Goal: Task Accomplishment & Management: Manage account settings

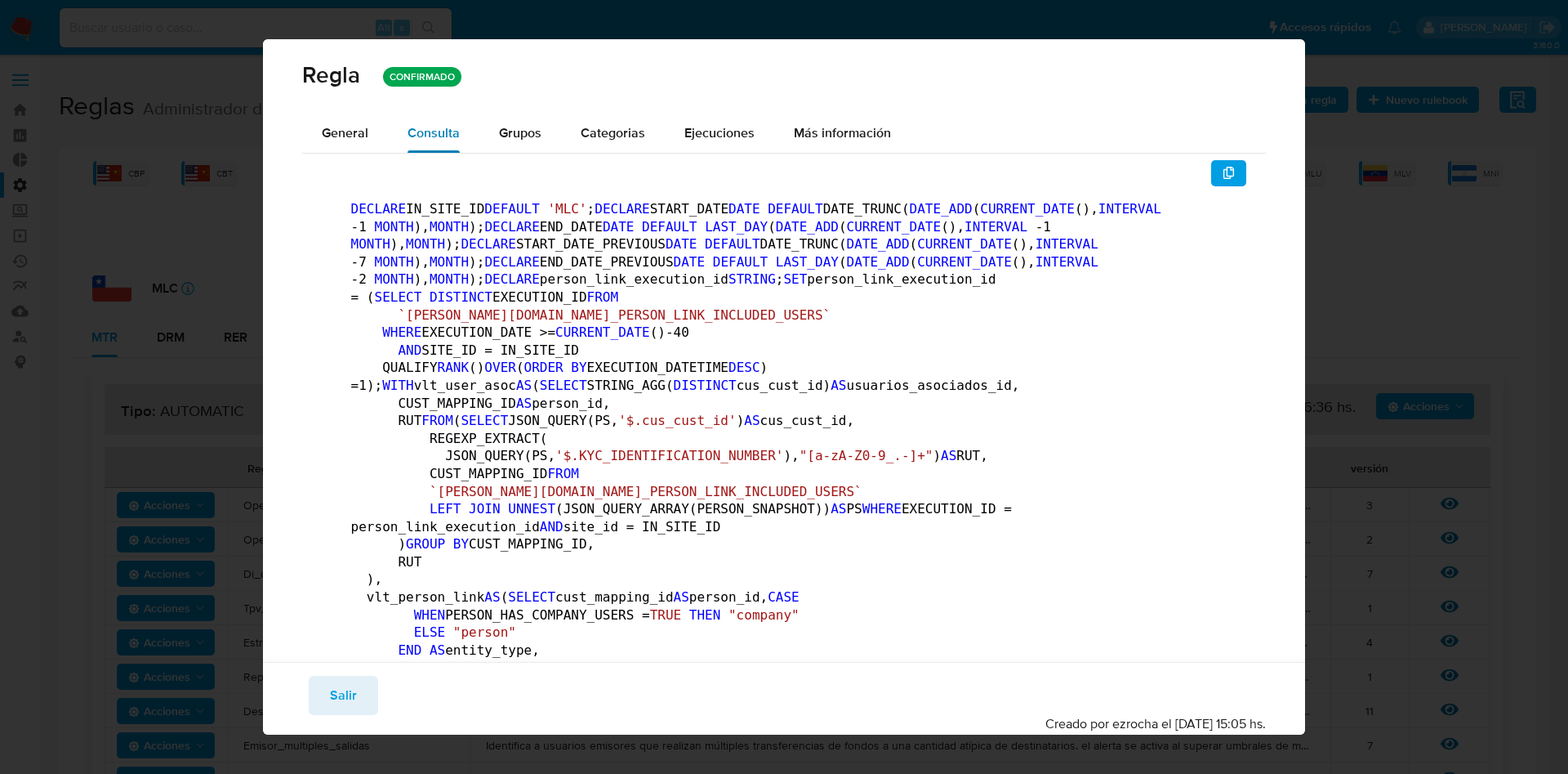
scroll to position [178, 0]
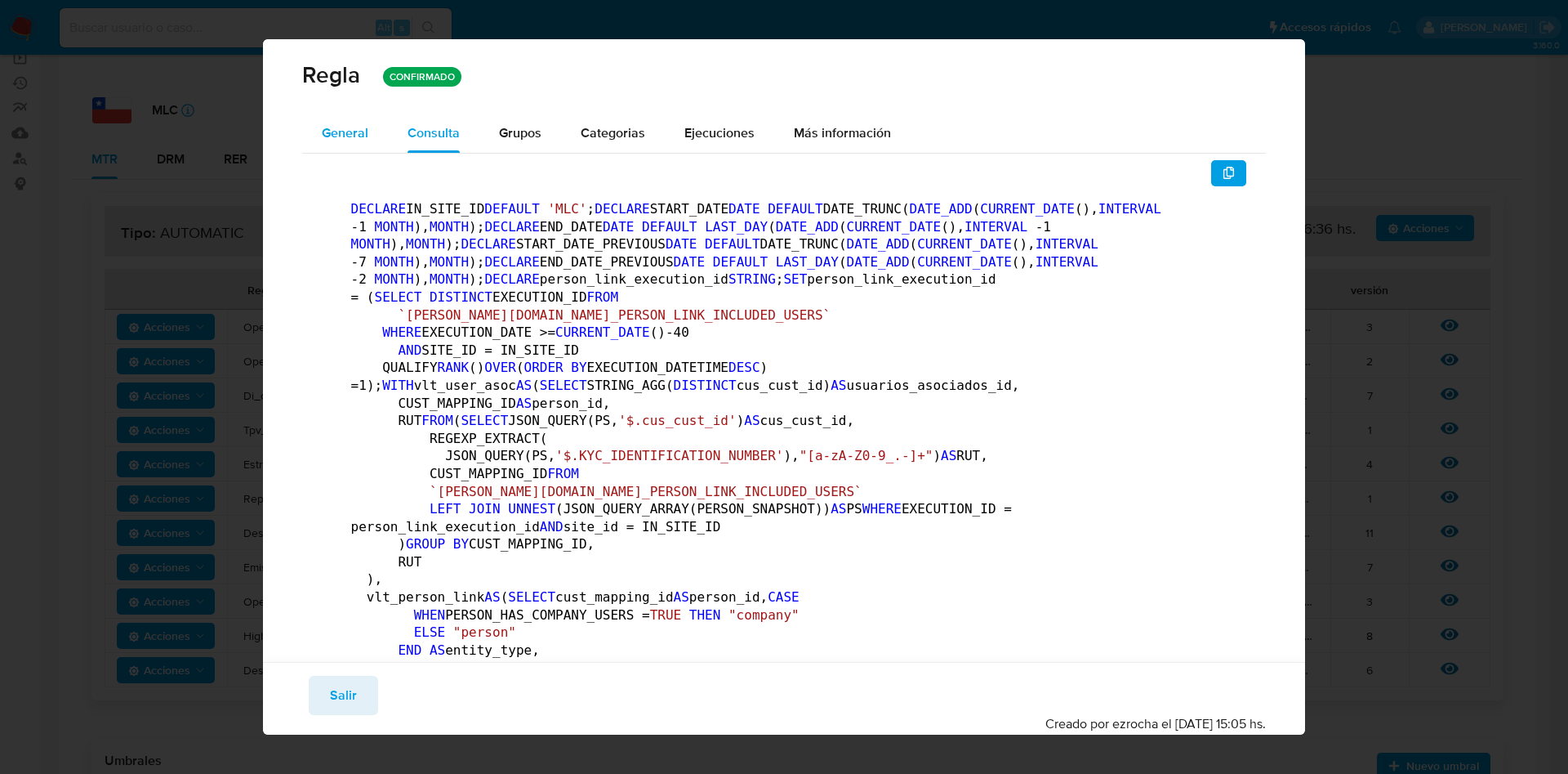
click at [347, 126] on span "General" at bounding box center [344, 133] width 46 height 19
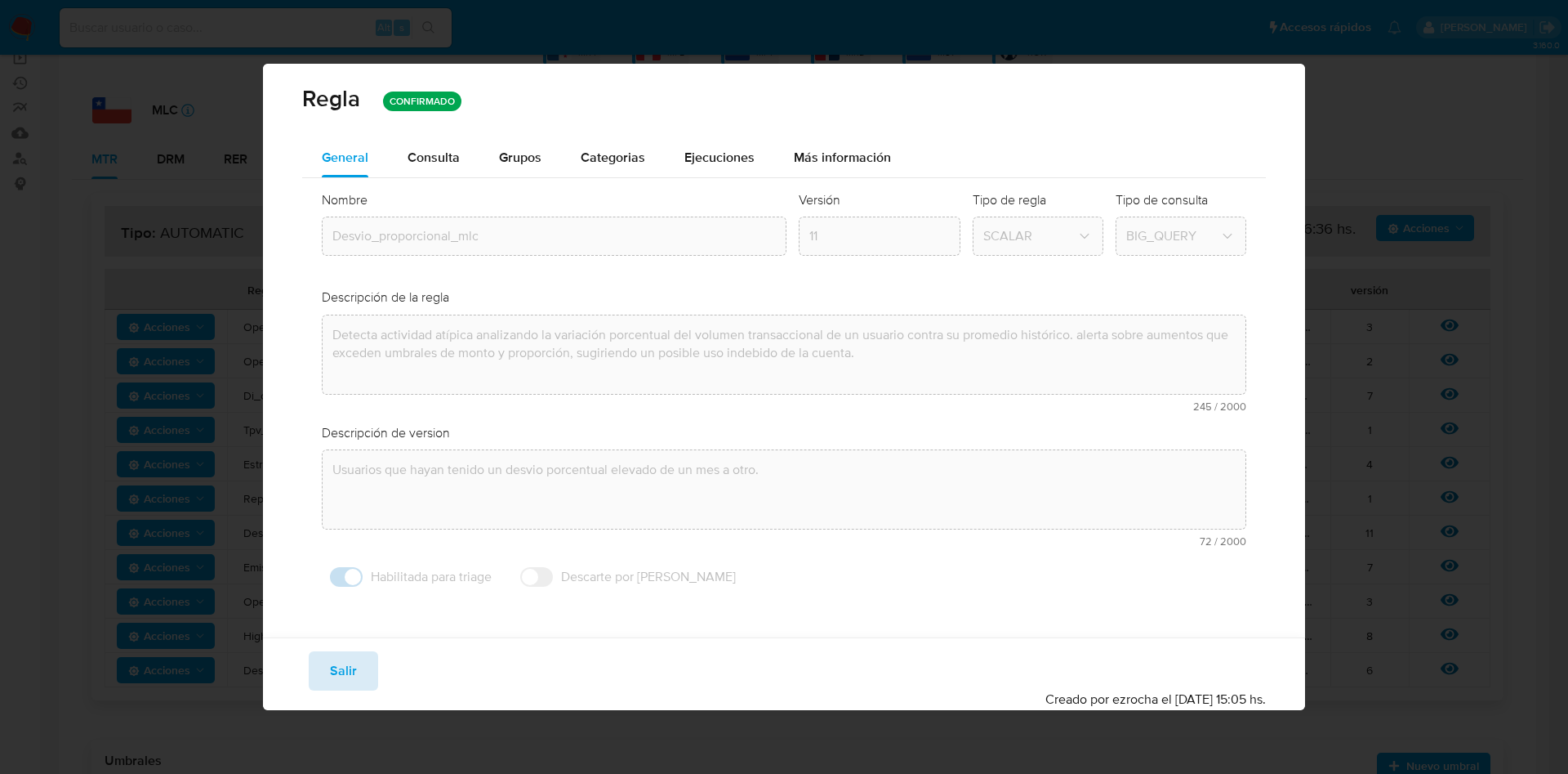
click at [356, 681] on button "Salir" at bounding box center [343, 671] width 70 height 40
type input "1"
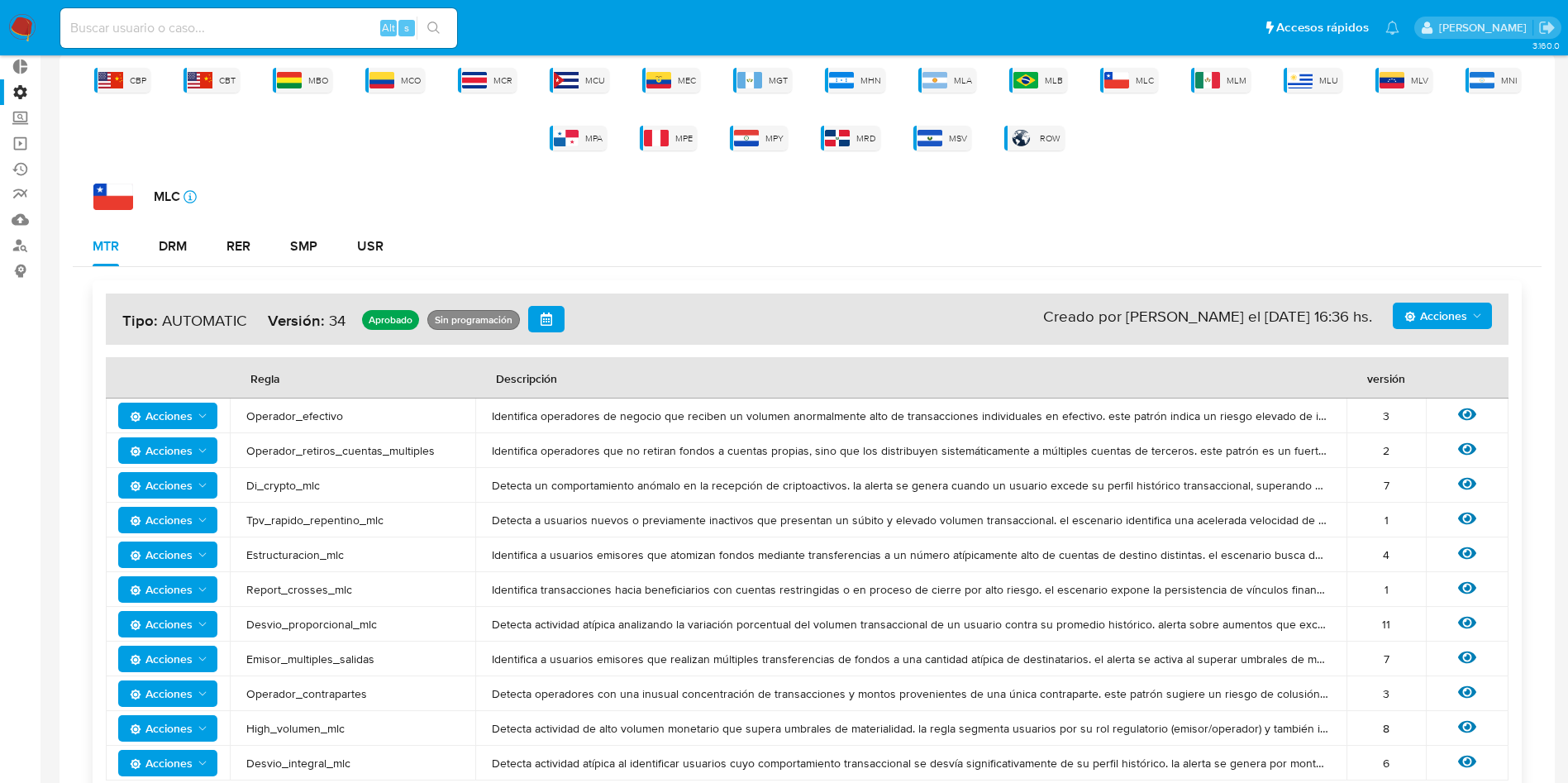
scroll to position [0, 0]
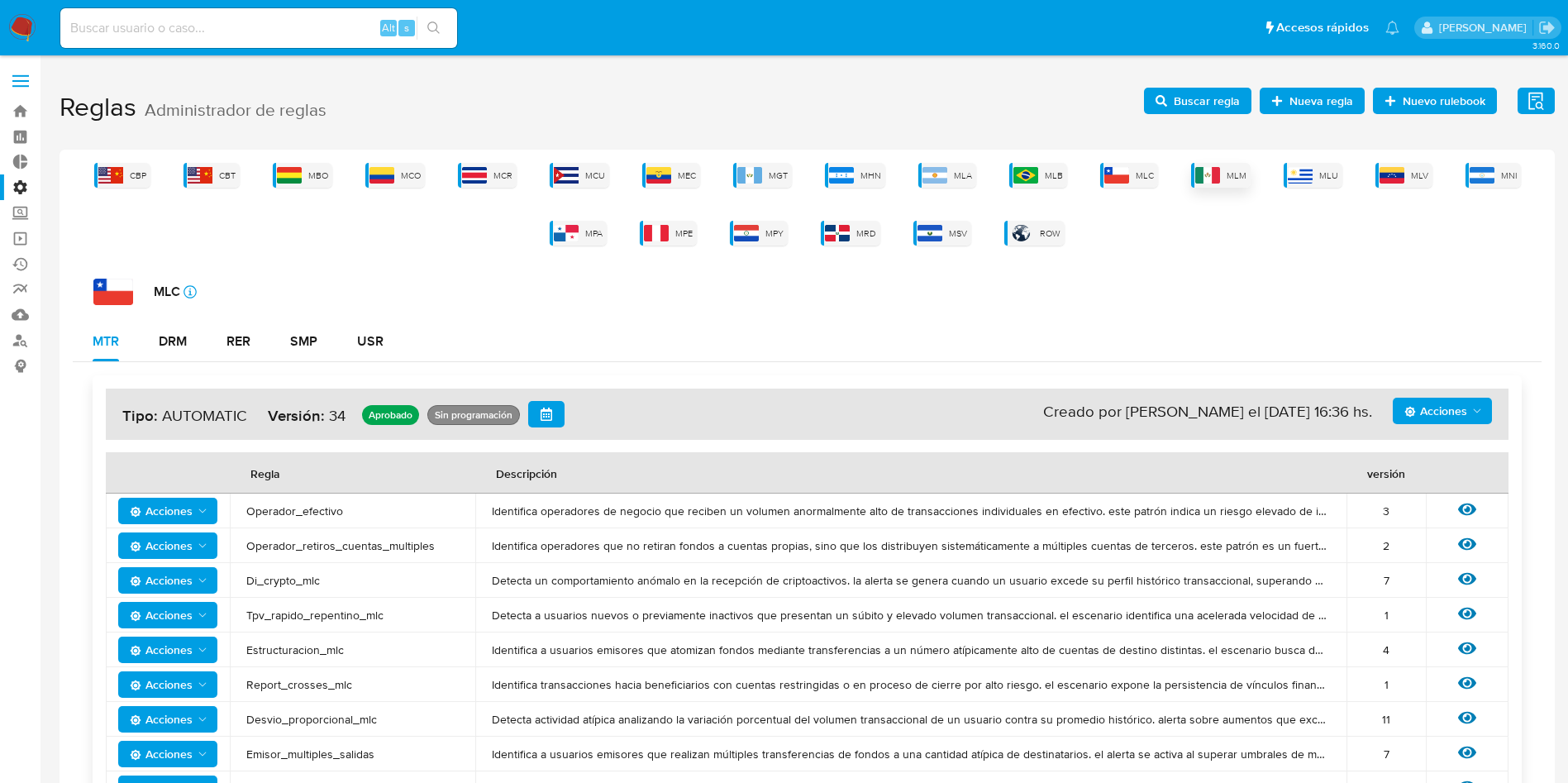
click at [1195, 184] on div "MLM" at bounding box center [1220, 176] width 59 height 25
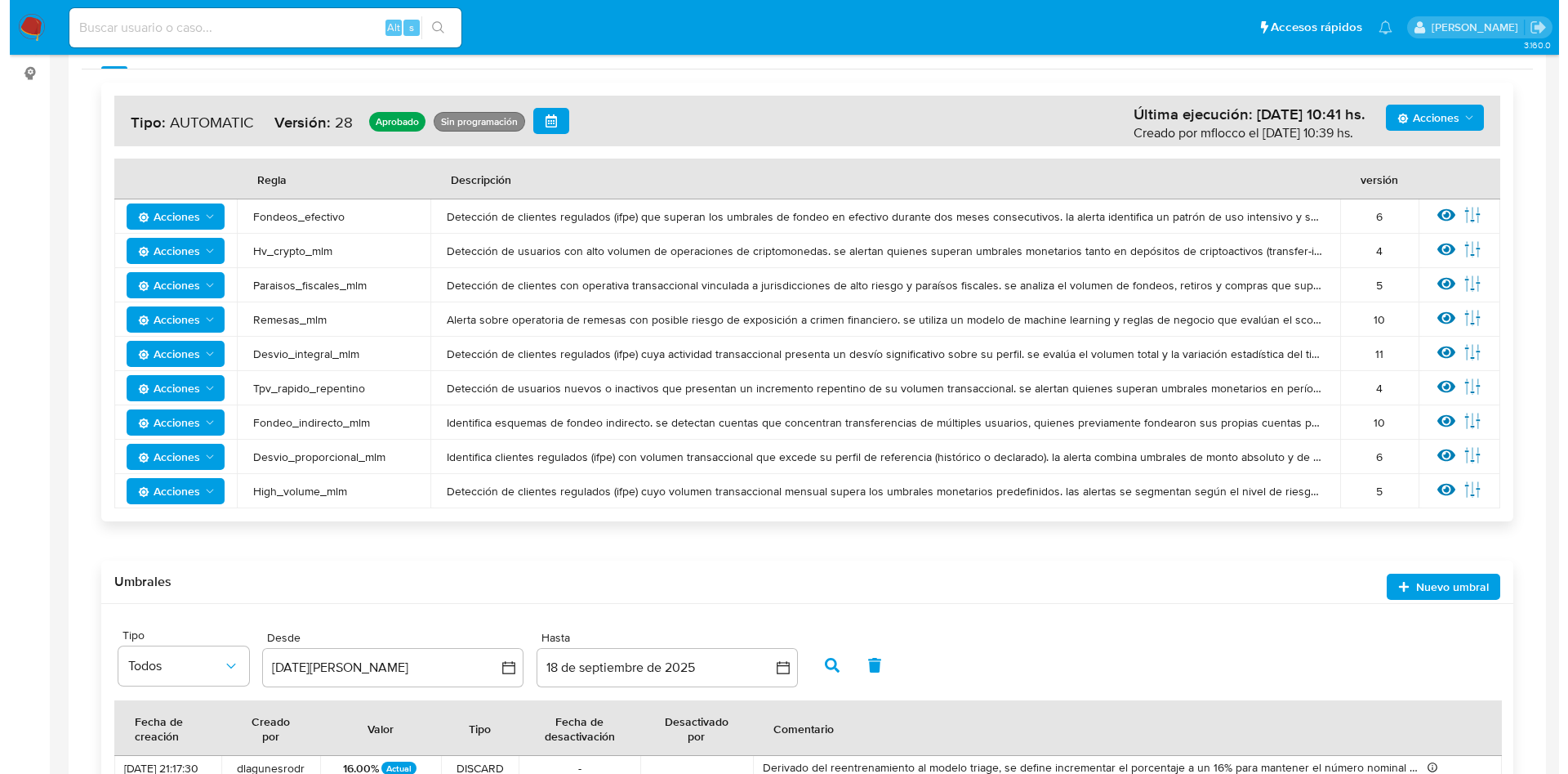
scroll to position [183, 0]
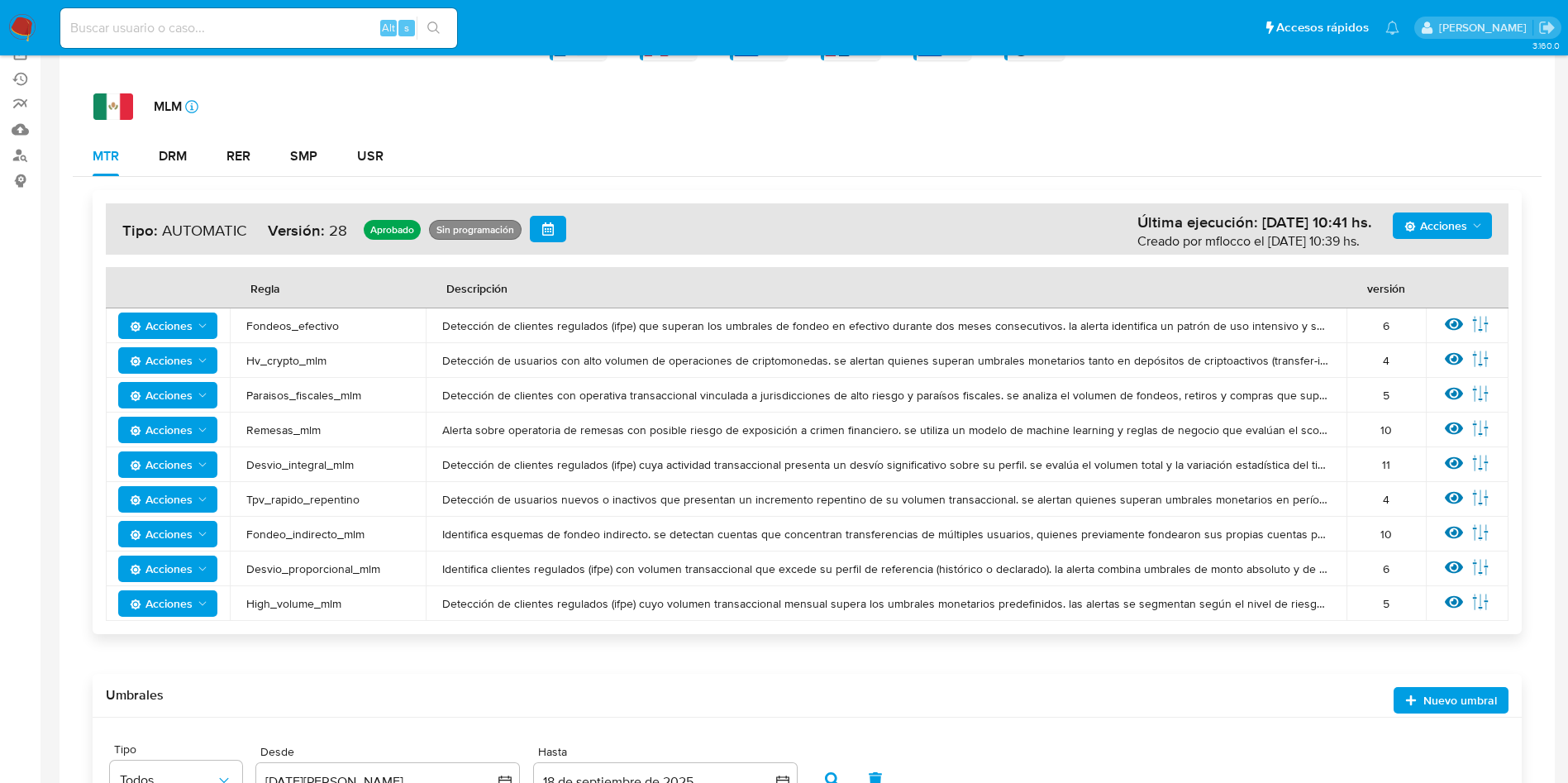
click at [1450, 323] on icon at bounding box center [1453, 324] width 18 height 18
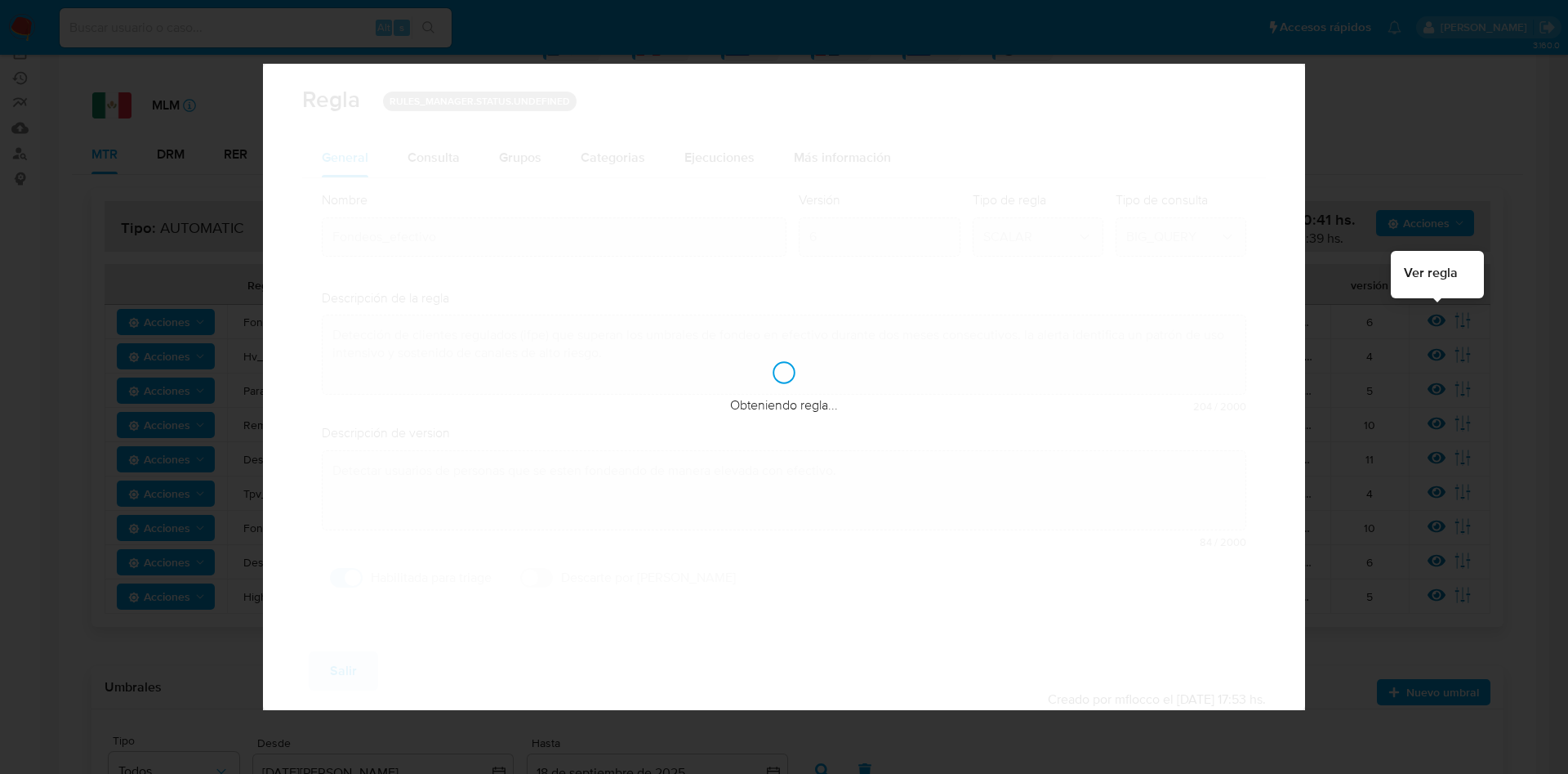
checkbox input "true"
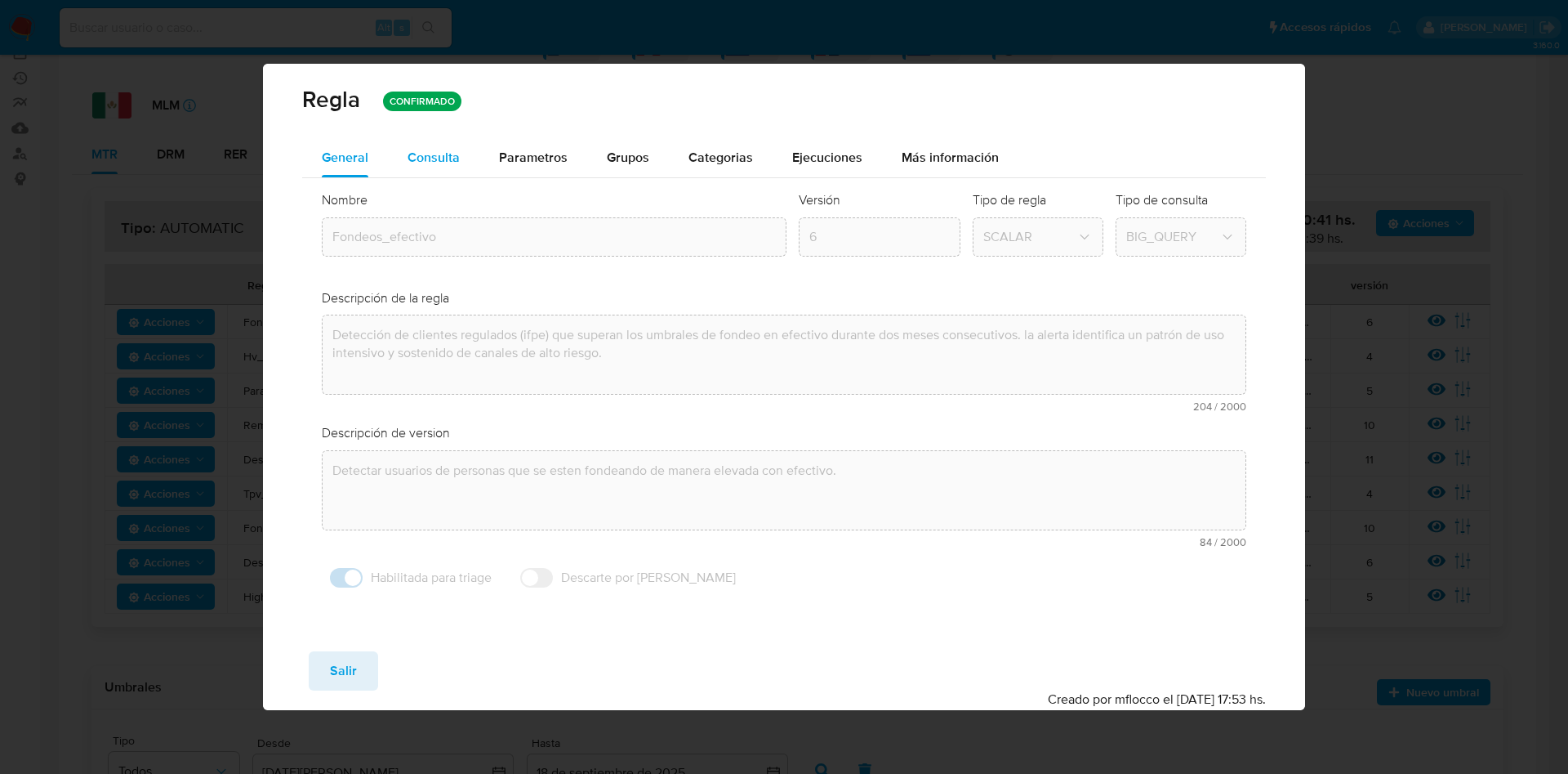
click at [446, 155] on span "Consulta" at bounding box center [433, 158] width 52 height 19
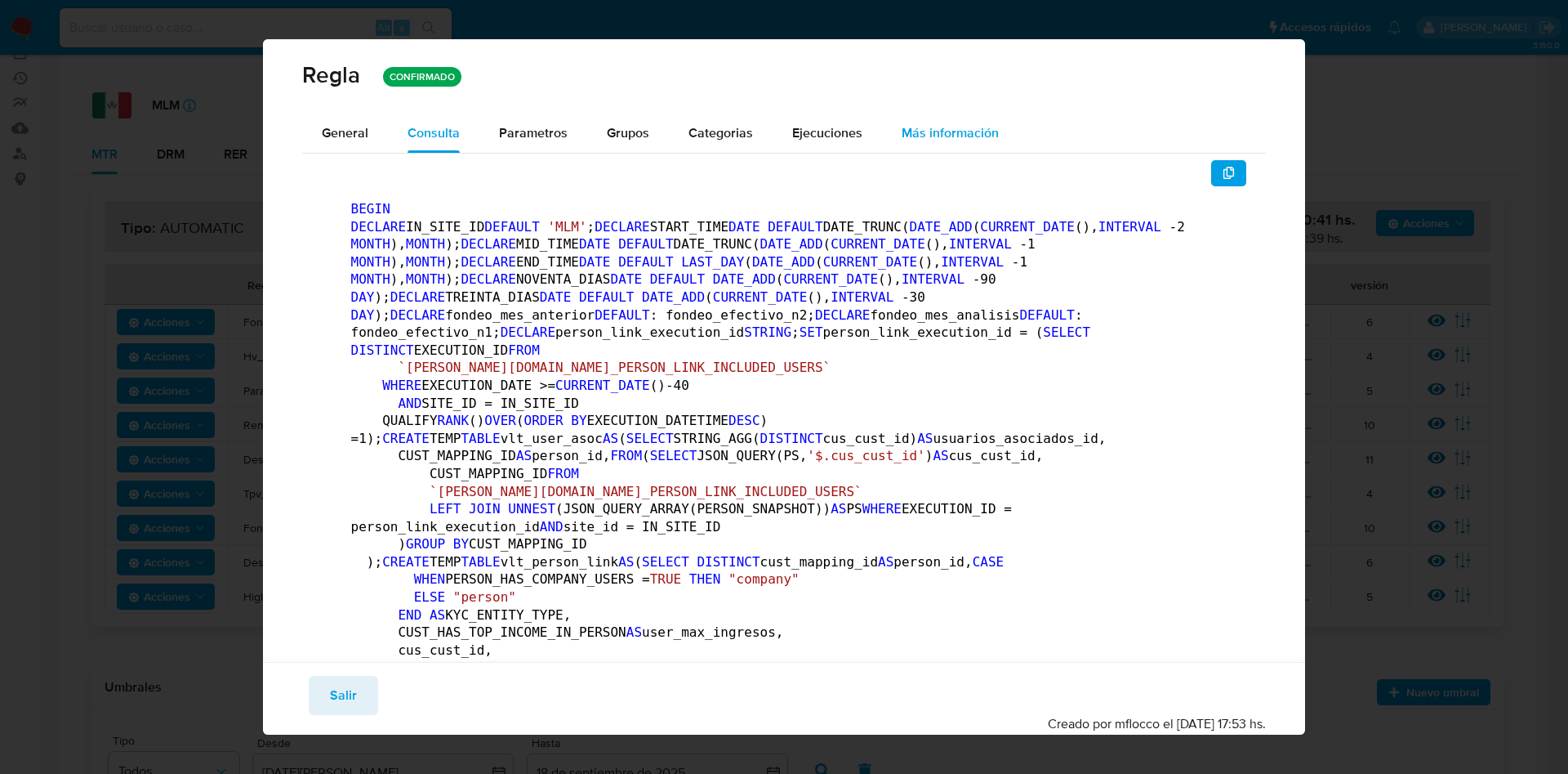
drag, startPoint x: 550, startPoint y: 122, endPoint x: 955, endPoint y: 216, distance: 415.8
click at [555, 122] on div "Parametros" at bounding box center [533, 133] width 69 height 40
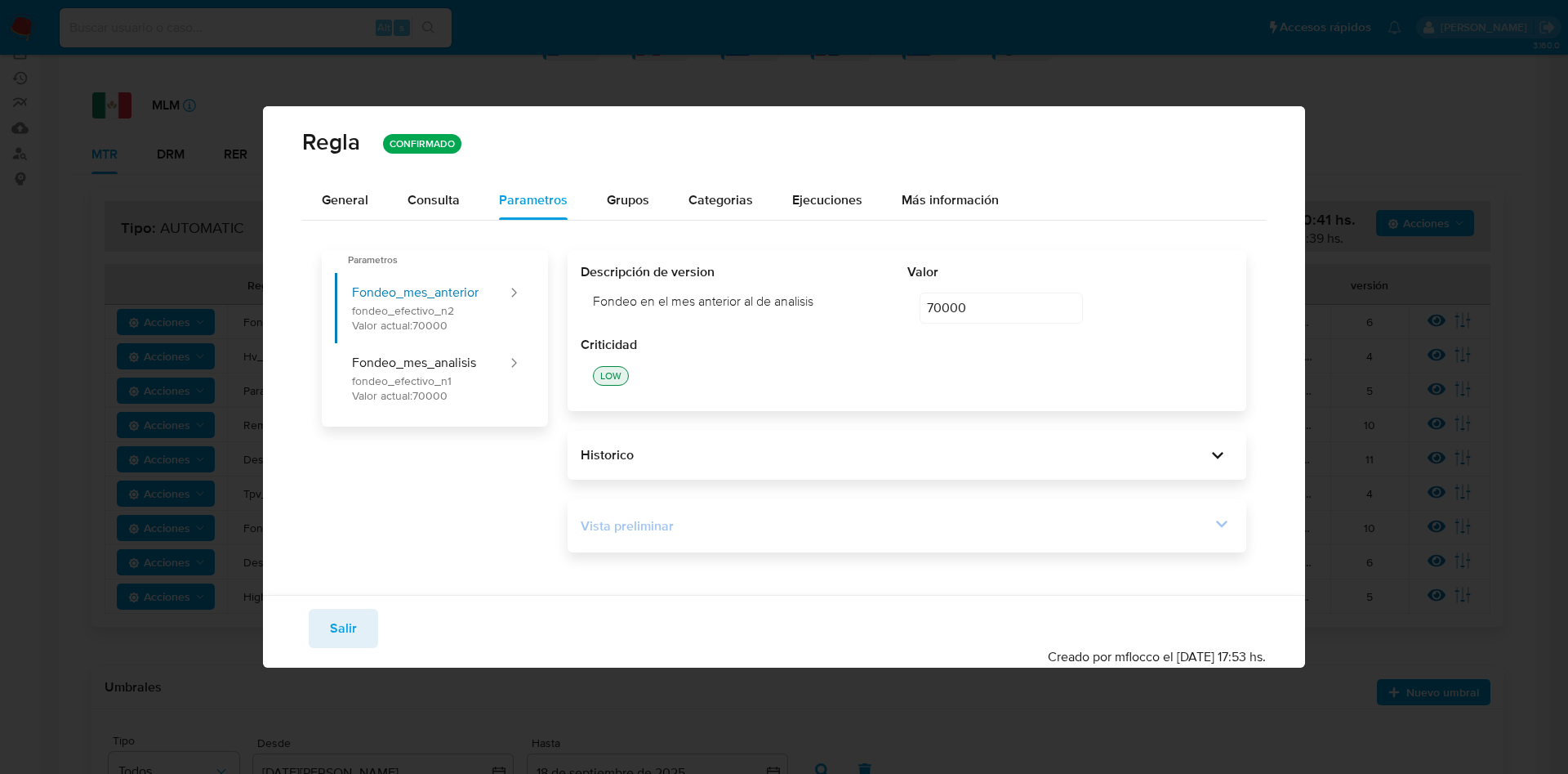
click at [1219, 526] on icon at bounding box center [1222, 524] width 23 height 23
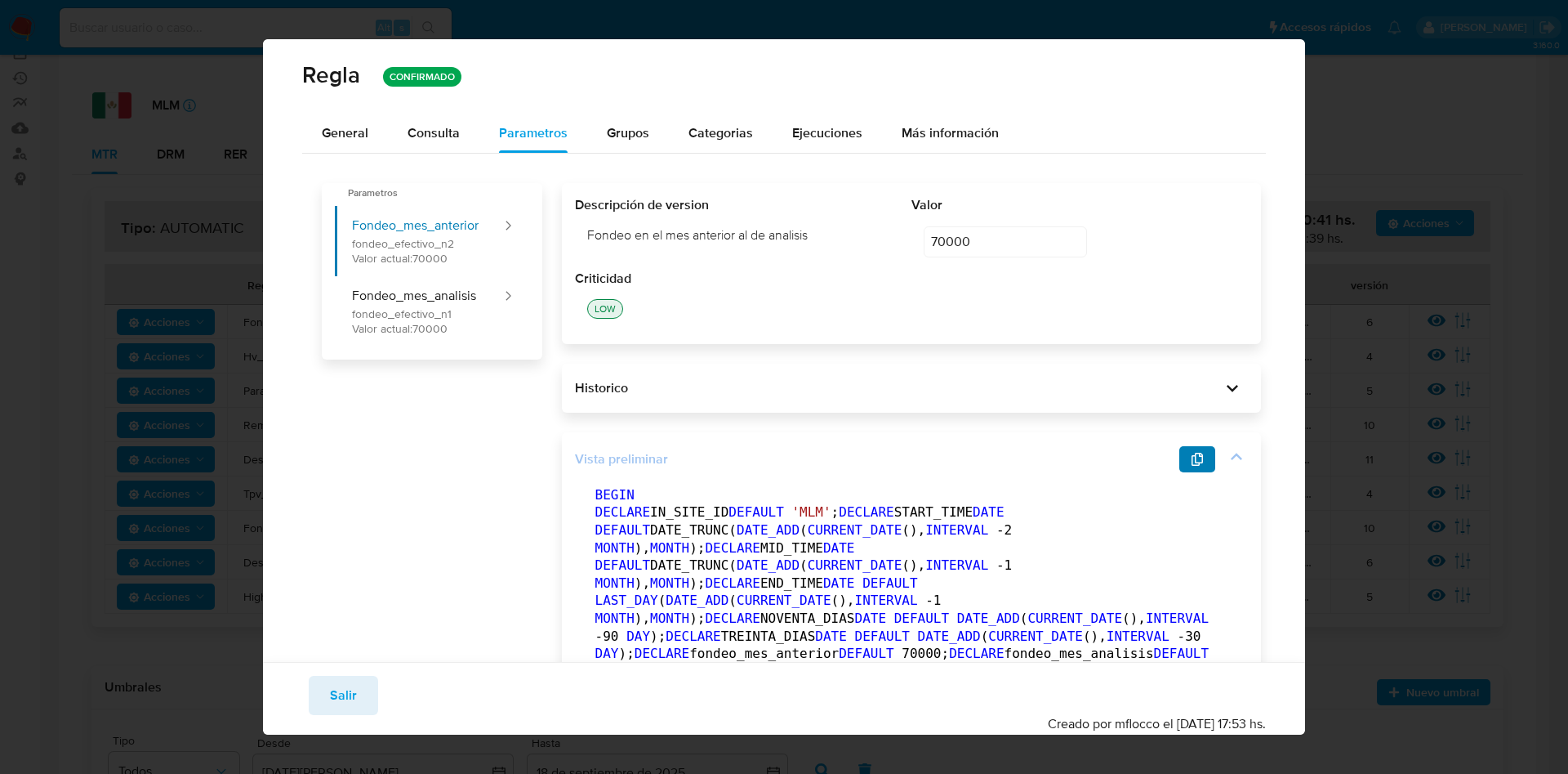
click at [1192, 465] on icon "button" at bounding box center [1197, 460] width 11 height 13
